Goal: Transaction & Acquisition: Purchase product/service

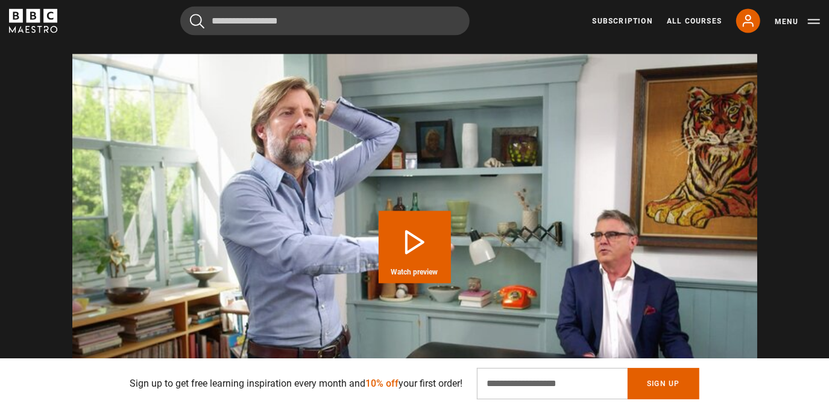
scroll to position [1275, 0]
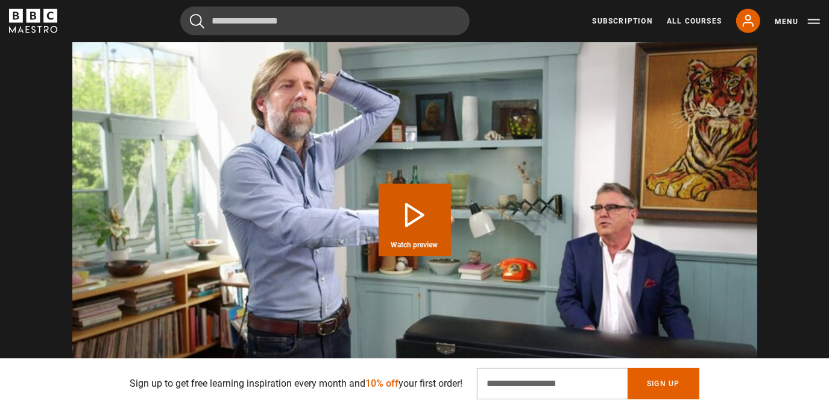
click at [396, 209] on button "Play Course overview for The Power of Your Breath with James Nestor Watch previ…" at bounding box center [415, 220] width 72 height 72
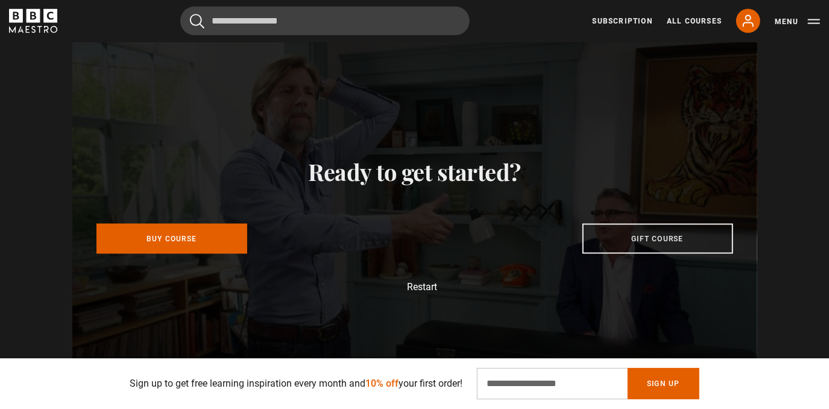
scroll to position [0, 2529]
click at [171, 236] on link "Buy Course" at bounding box center [172, 236] width 151 height 30
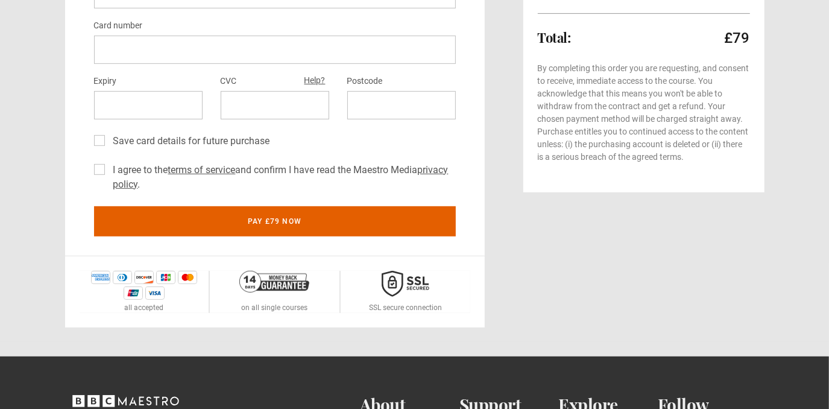
scroll to position [665, 0]
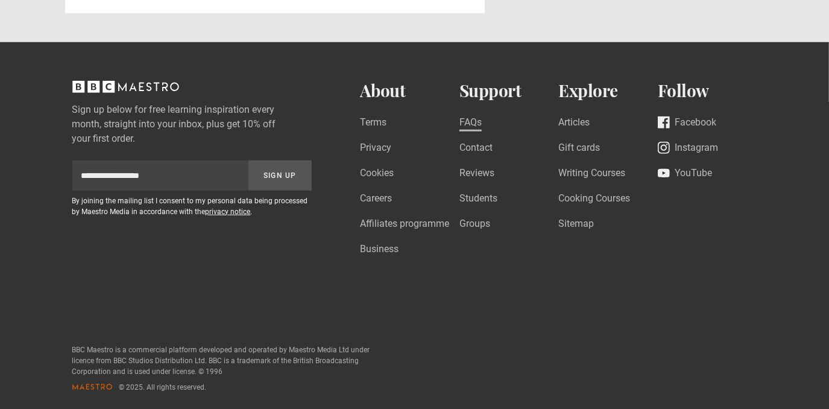
click at [466, 119] on link "FAQs" at bounding box center [471, 123] width 22 height 16
click at [598, 173] on link "Writing Courses" at bounding box center [592, 174] width 67 height 16
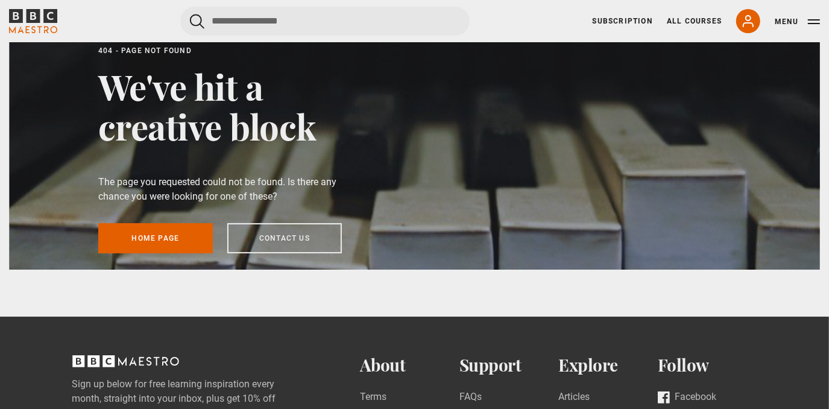
scroll to position [13, 0]
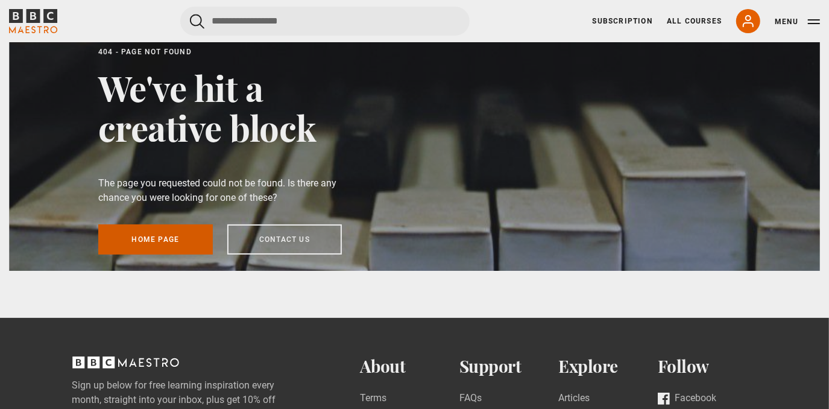
click at [145, 242] on link "Home page" at bounding box center [155, 239] width 115 height 30
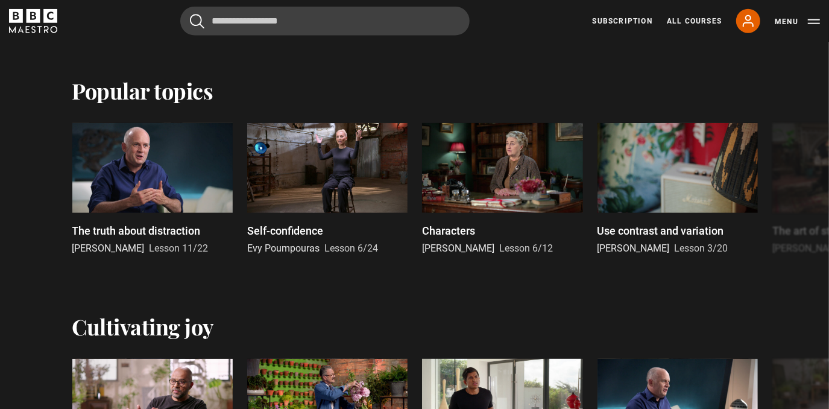
scroll to position [887, 0]
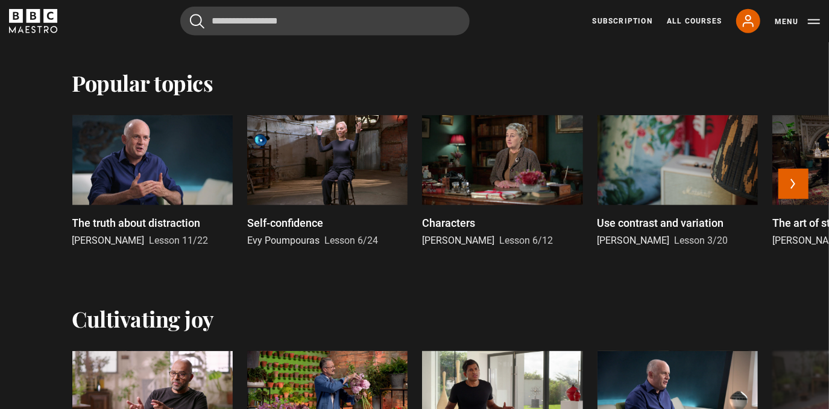
click at [336, 150] on div at bounding box center [327, 160] width 160 height 90
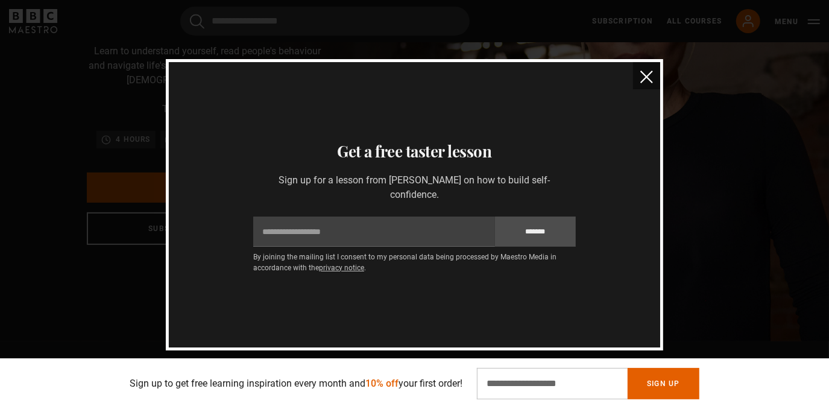
scroll to position [16, 0]
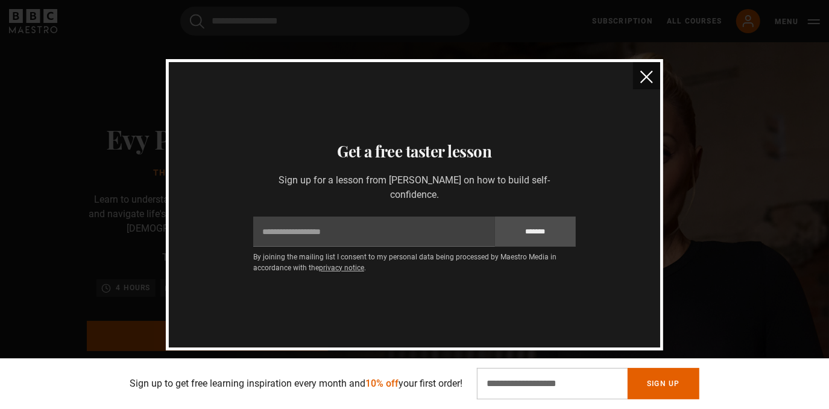
click at [647, 75] on img "close" at bounding box center [647, 77] width 13 height 13
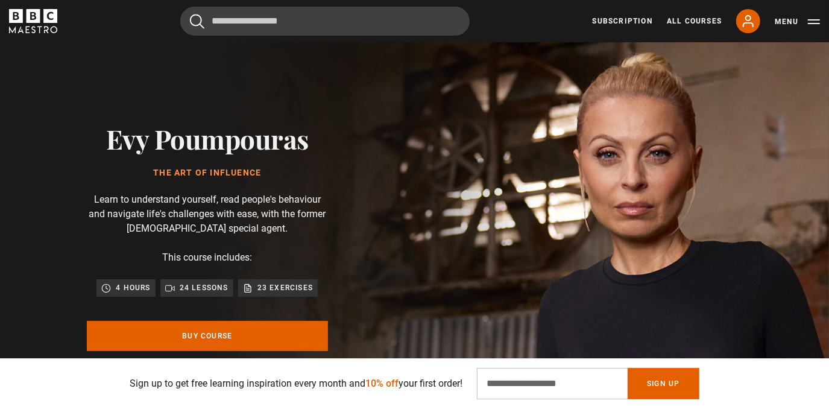
scroll to position [0, 790]
